Goal: Check status: Check status

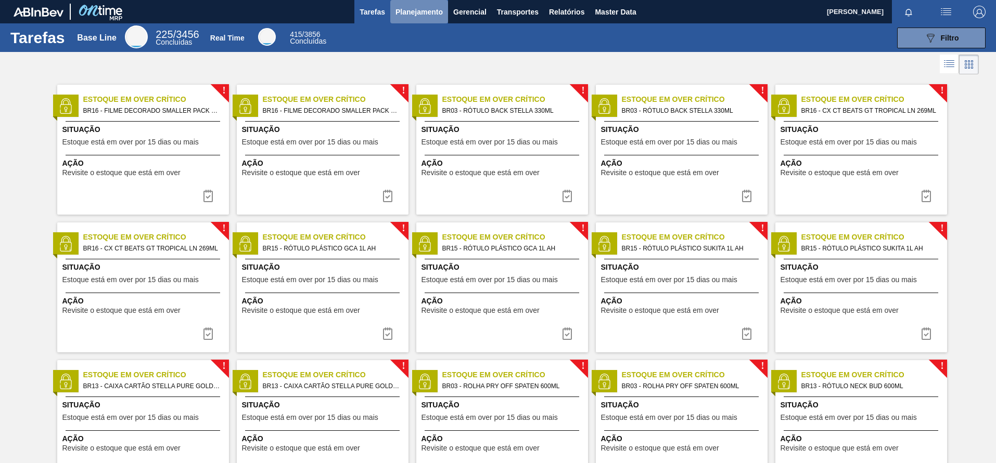
click at [408, 2] on button "Planejamento" at bounding box center [419, 11] width 58 height 23
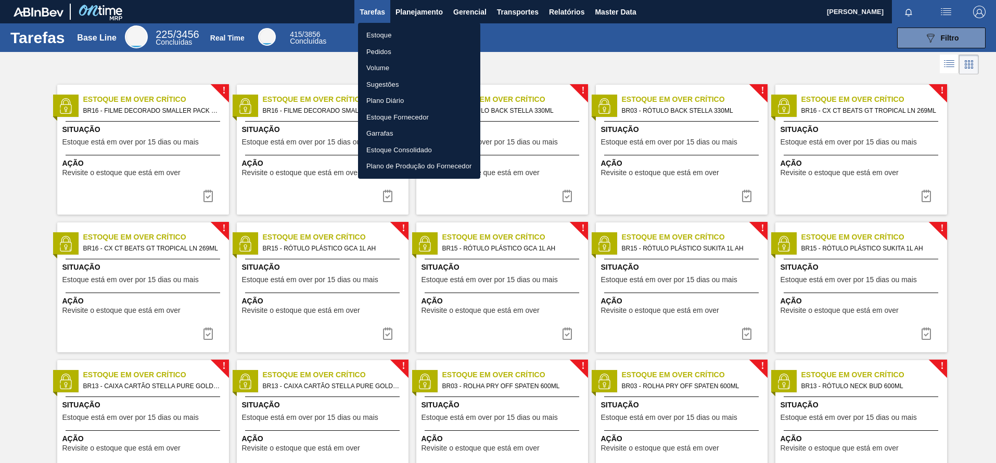
click at [393, 57] on li "Pedidos" at bounding box center [419, 52] width 122 height 17
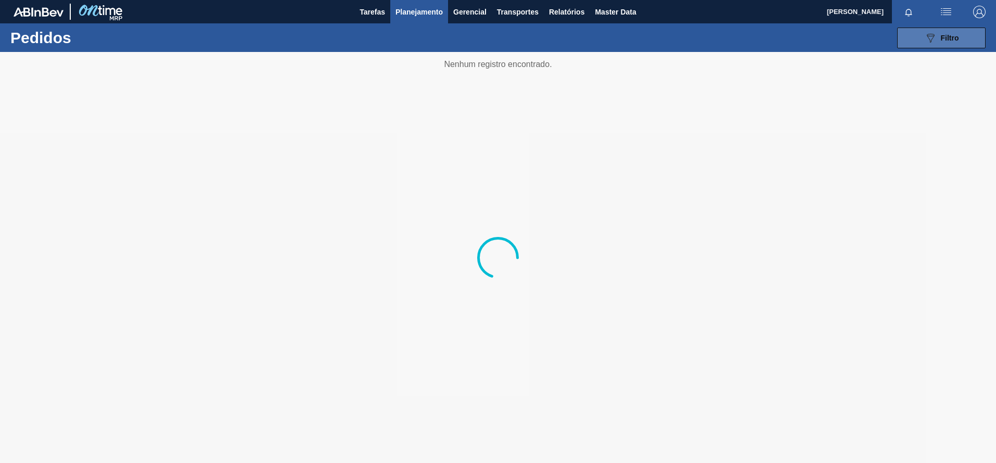
click at [918, 32] on button "089F7B8B-B2A5-4AFE-B5C0-19BA573D28AC Filtro" at bounding box center [941, 38] width 88 height 21
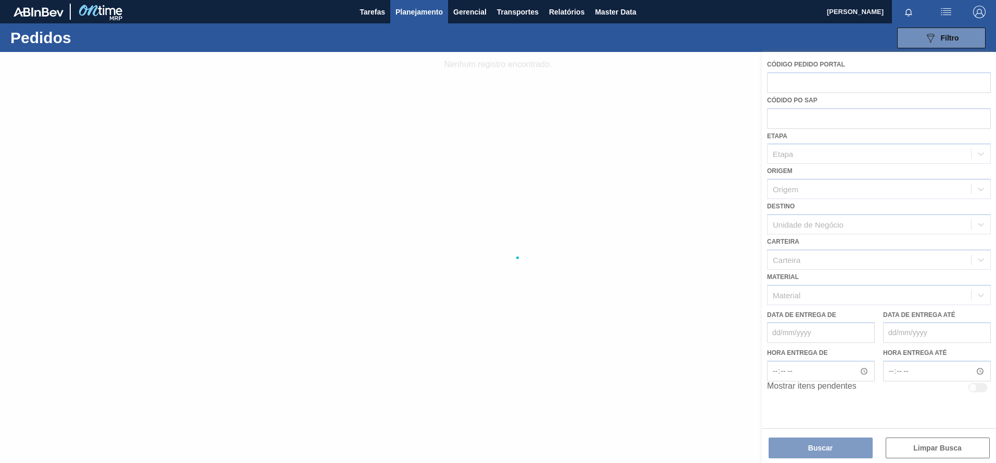
click at [791, 119] on div at bounding box center [498, 257] width 996 height 411
click at [818, 83] on div at bounding box center [498, 257] width 996 height 411
click at [419, 9] on span "Planejamento" at bounding box center [418, 12] width 47 height 12
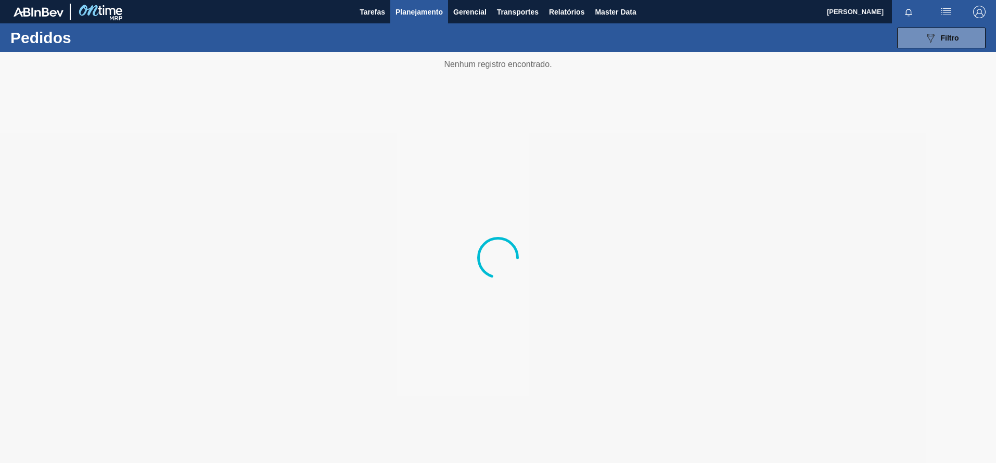
click at [394, 28] on div "089F7B8B-B2A5-4AFE-B5C0-19BA573D28AC Filtro Código Pedido Portal Códido PO SAP …" at bounding box center [578, 37] width 824 height 31
click at [957, 46] on button "089F7B8B-B2A5-4AFE-B5C0-19BA573D28AC Filtro" at bounding box center [941, 38] width 88 height 21
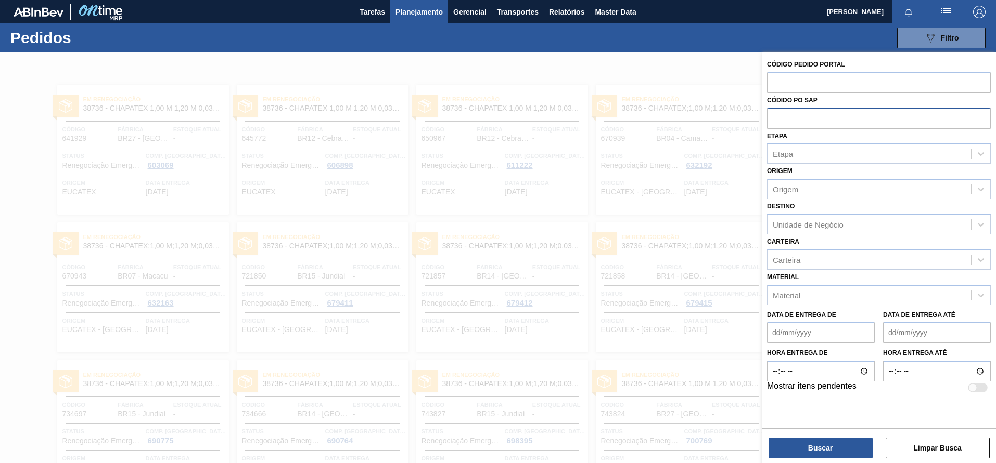
click at [795, 108] on input "text" at bounding box center [879, 118] width 224 height 20
click at [793, 117] on input "2010971" at bounding box center [879, 118] width 224 height 20
type input "2010971"
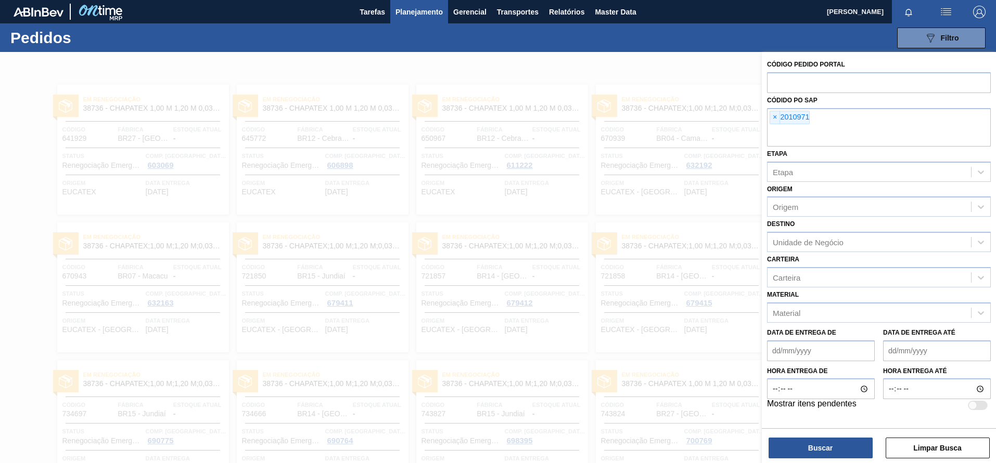
click at [894, 71] on div "Código Pedido Portal" at bounding box center [879, 75] width 224 height 36
click at [881, 73] on input "text" at bounding box center [879, 82] width 224 height 20
paste input "2010971"
type input "2010971"
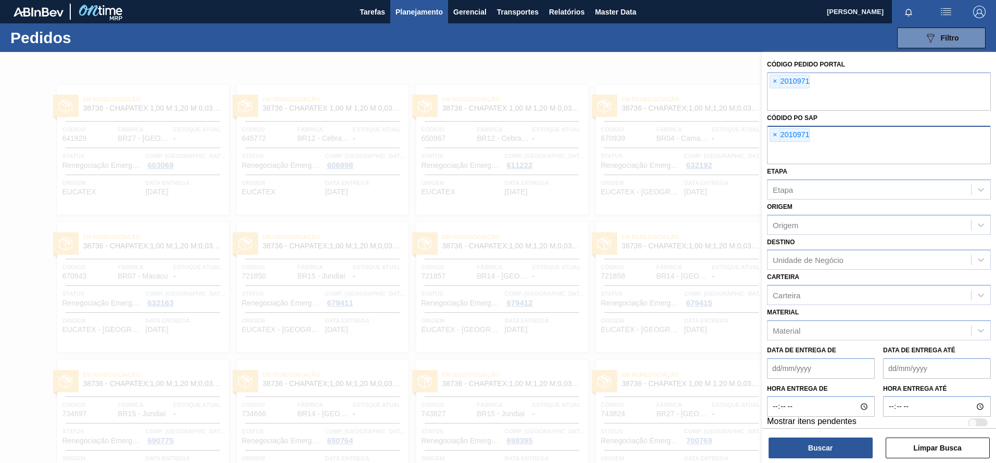
click at [855, 132] on div "× 2010971" at bounding box center [879, 145] width 224 height 38
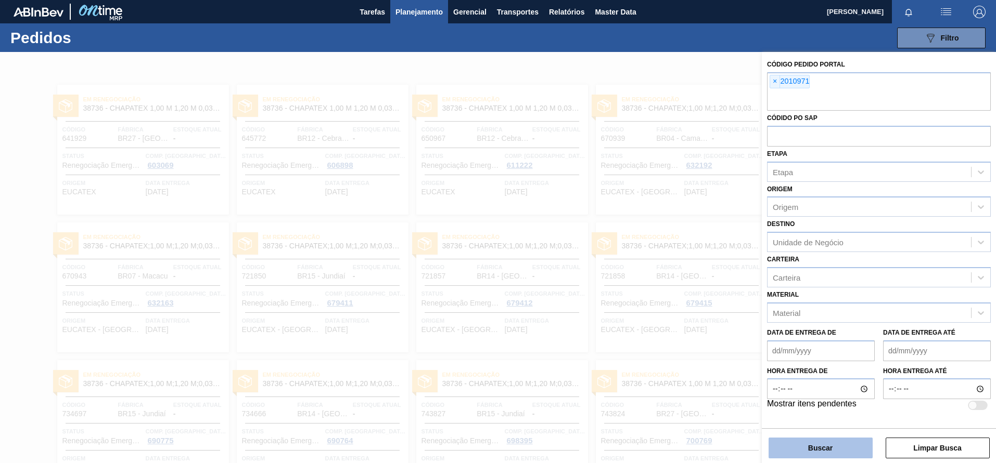
click at [822, 445] on button "Buscar" at bounding box center [820, 448] width 104 height 21
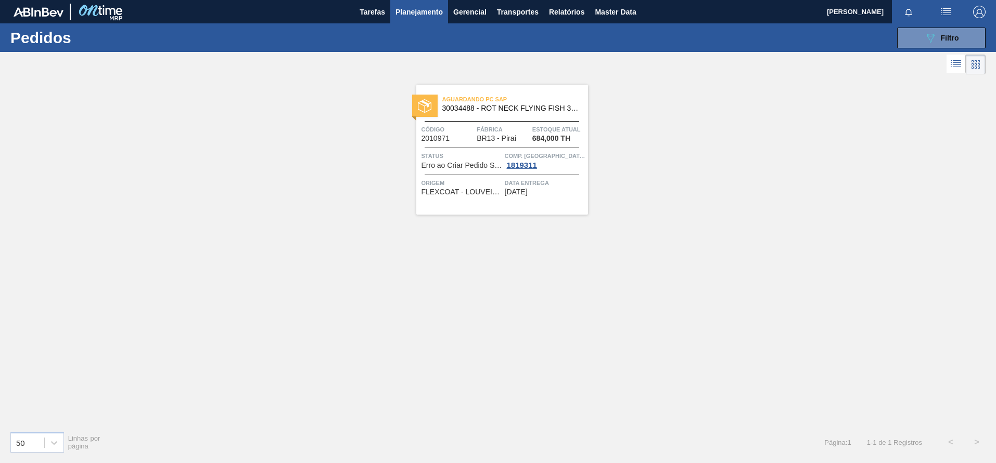
click at [512, 106] on span "30034488 - ROT NECK FLYING FISH 330ML" at bounding box center [510, 109] width 137 height 8
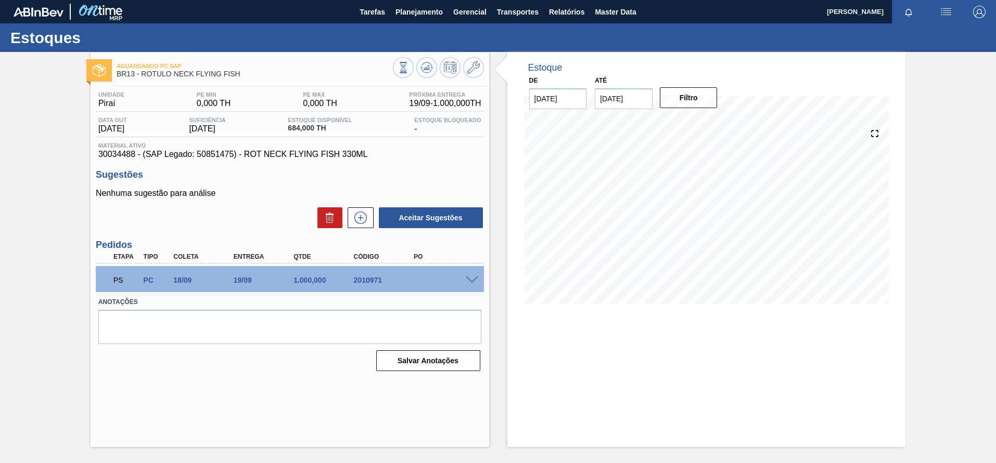
click at [469, 282] on span at bounding box center [472, 281] width 12 height 8
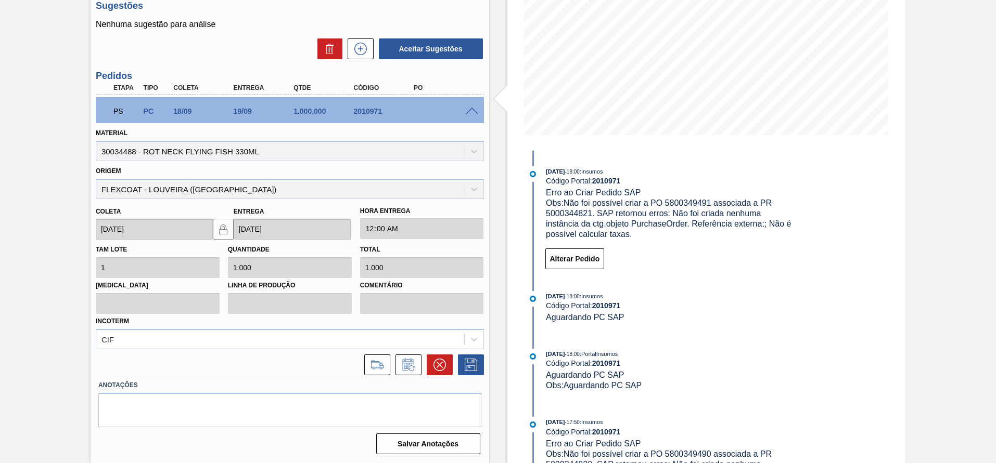
scroll to position [117, 0]
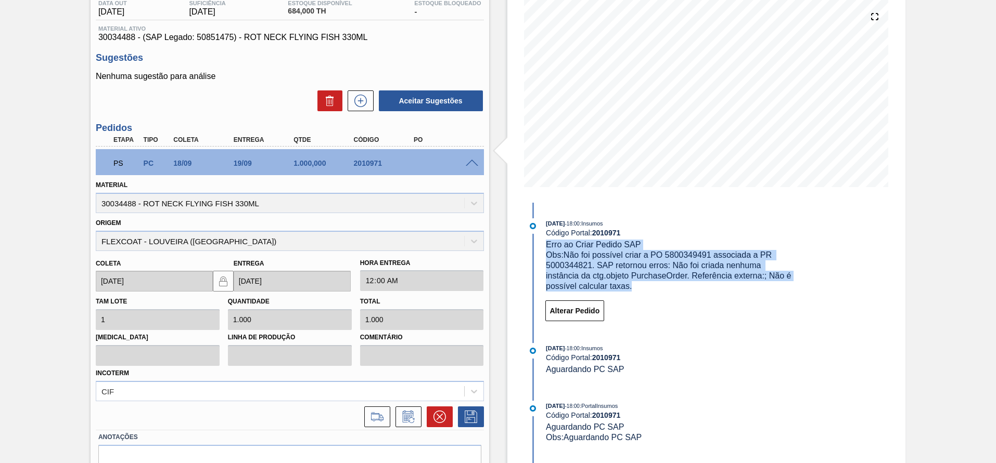
drag, startPoint x: 650, startPoint y: 288, endPoint x: 544, endPoint y: 247, distance: 113.6
click at [544, 247] on div "18/08/2025 - 18:00 : Insumos Código Portal: 2010971 Erro ao Criar Pedido SAP Ob…" at bounding box center [659, 254] width 268 height 73
copy div "Erro ao Criar Pedido SAP Obs: Não foi possível criar a PO 5800349491 associada …"
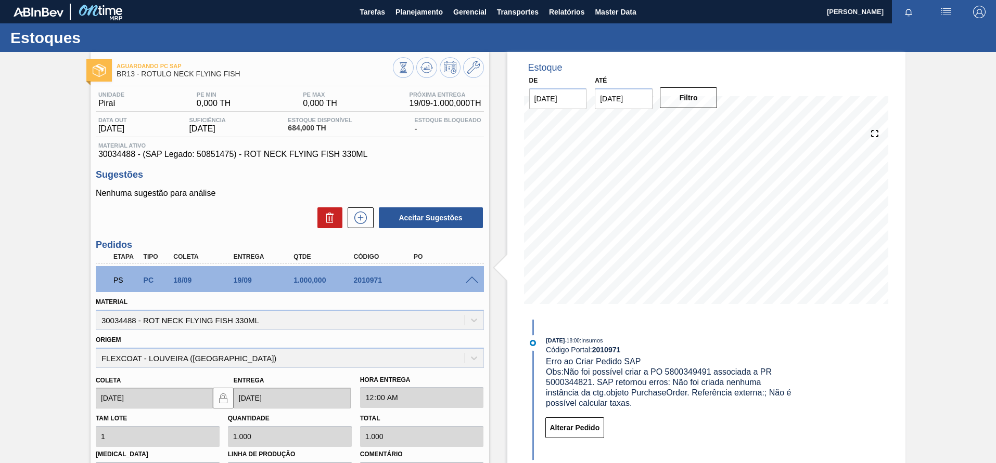
click at [363, 162] on div "Unidade Piraí PE MIN 0,000 TH PE MAX 0,000 TH Próxima Entrega 19/09 - 1.000,000…" at bounding box center [290, 356] width 398 height 541
drag, startPoint x: 385, startPoint y: 158, endPoint x: 84, endPoint y: 153, distance: 300.7
click at [84, 153] on div "Aguardando PC SAP BR13 - ROTULO NECK FLYING FISH Unidade Piraí PE MIN 0,000 TH …" at bounding box center [498, 342] width 996 height 581
copy span "30034488 - (SAP Legado: 50851475) - ROT NECK FLYING FISH 330ML"
